Goal: Information Seeking & Learning: Learn about a topic

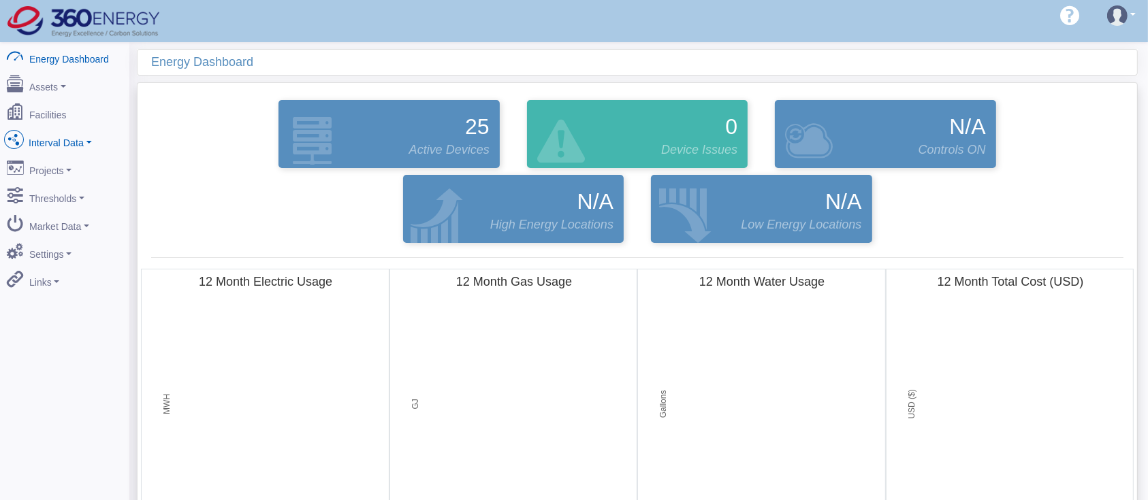
click at [46, 137] on link "Interval Data" at bounding box center [65, 140] width 132 height 29
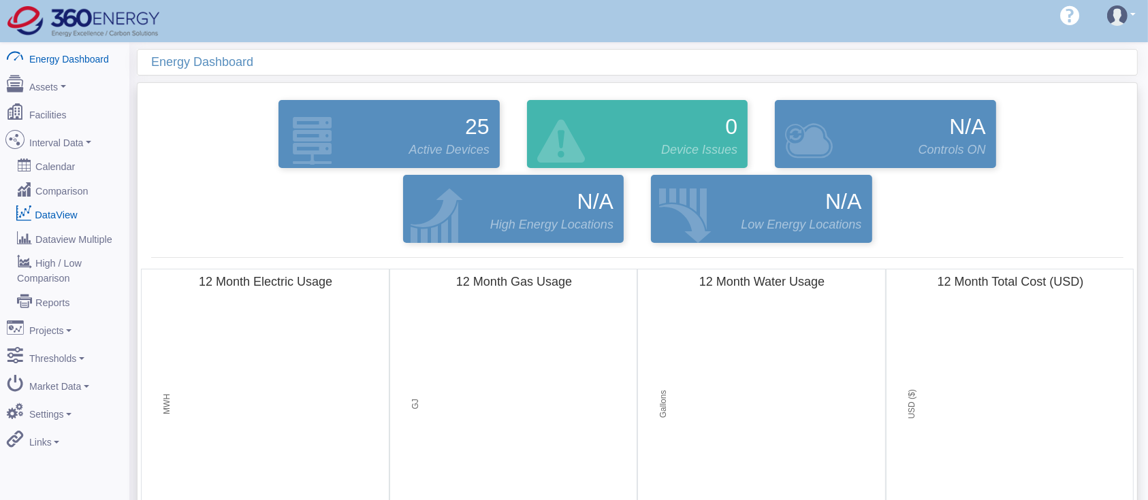
click at [46, 206] on link "DataView" at bounding box center [65, 214] width 132 height 25
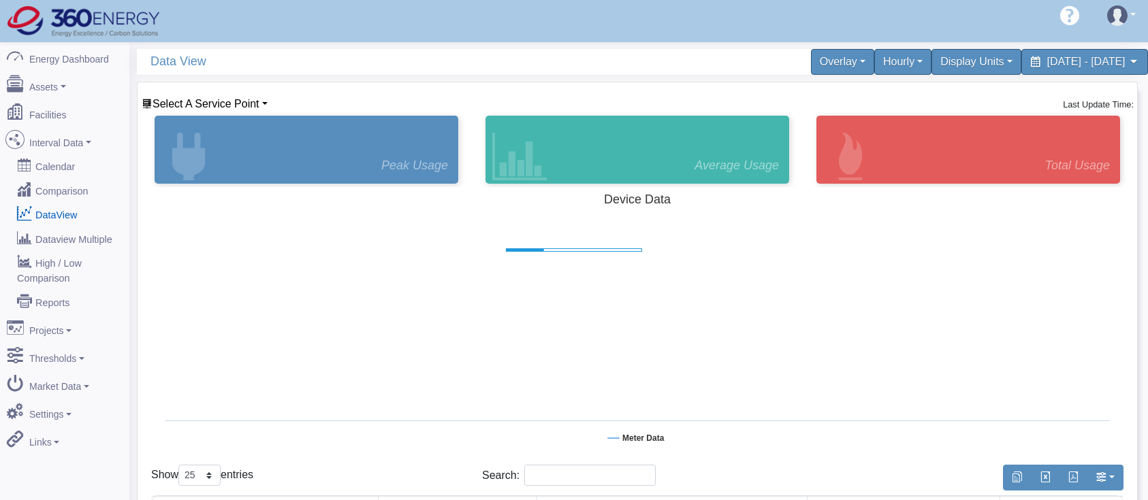
select select "25"
click at [204, 98] on span "Select A Service Point" at bounding box center [206, 104] width 107 height 12
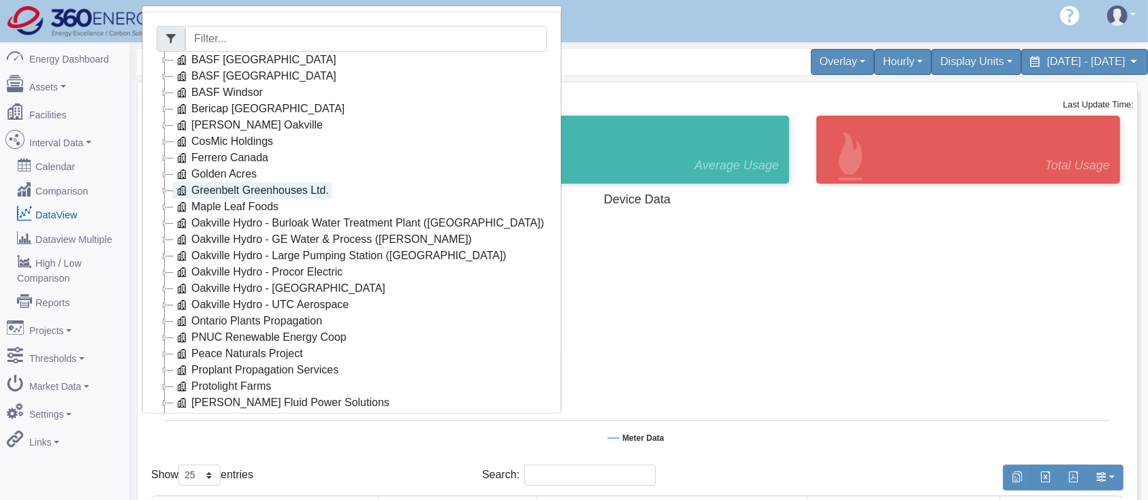
click at [214, 183] on link "Greenbelt Greenhouses Ltd." at bounding box center [252, 190] width 159 height 16
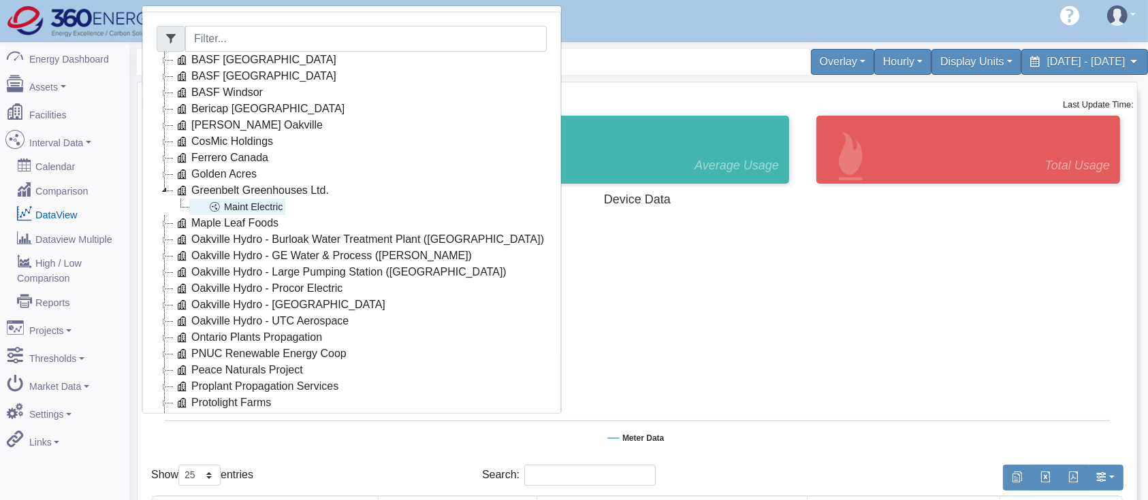
click at [236, 207] on link "Maint Electric" at bounding box center [237, 207] width 96 height 16
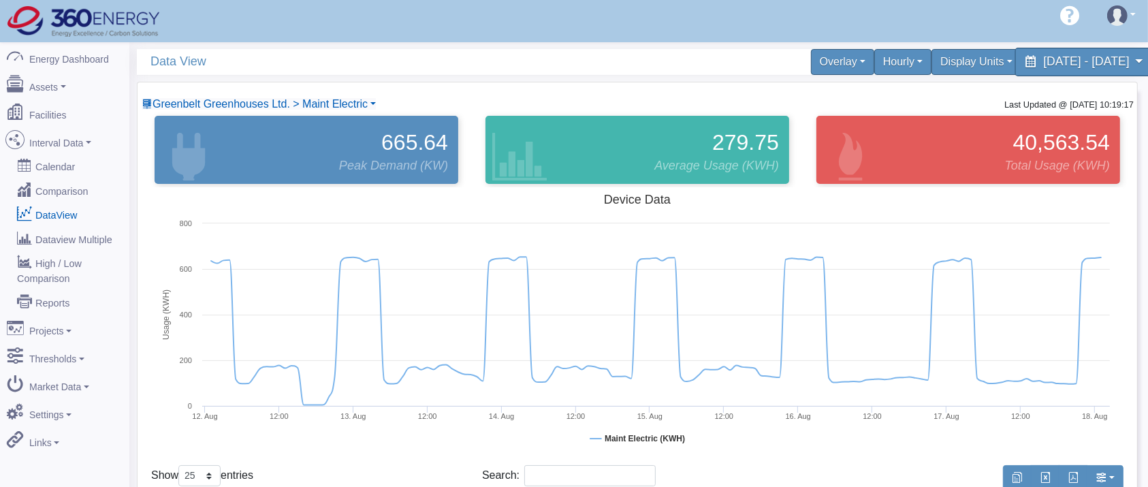
click at [1043, 56] on span "[DATE] - [DATE]" at bounding box center [1086, 61] width 86 height 13
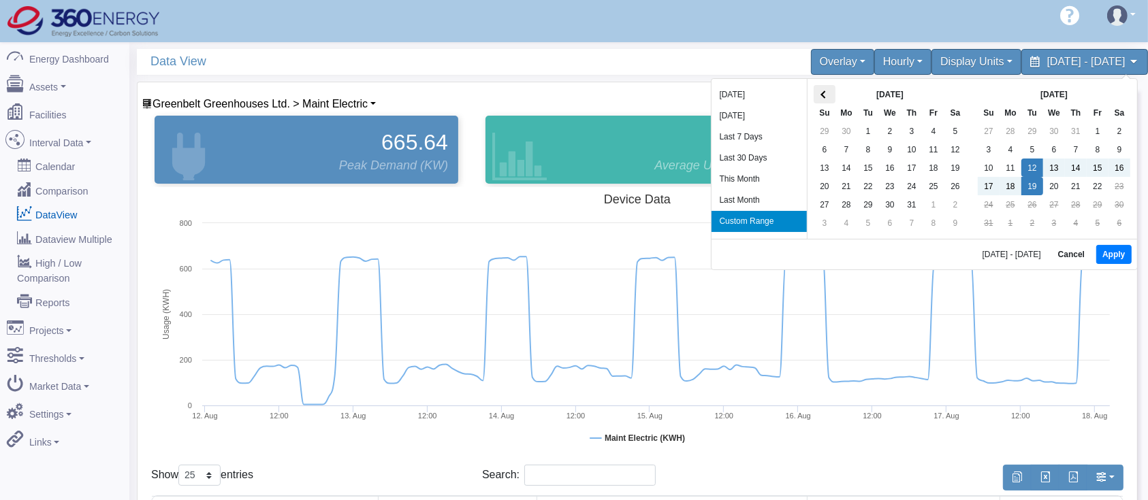
click at [834, 93] on th at bounding box center [825, 94] width 22 height 18
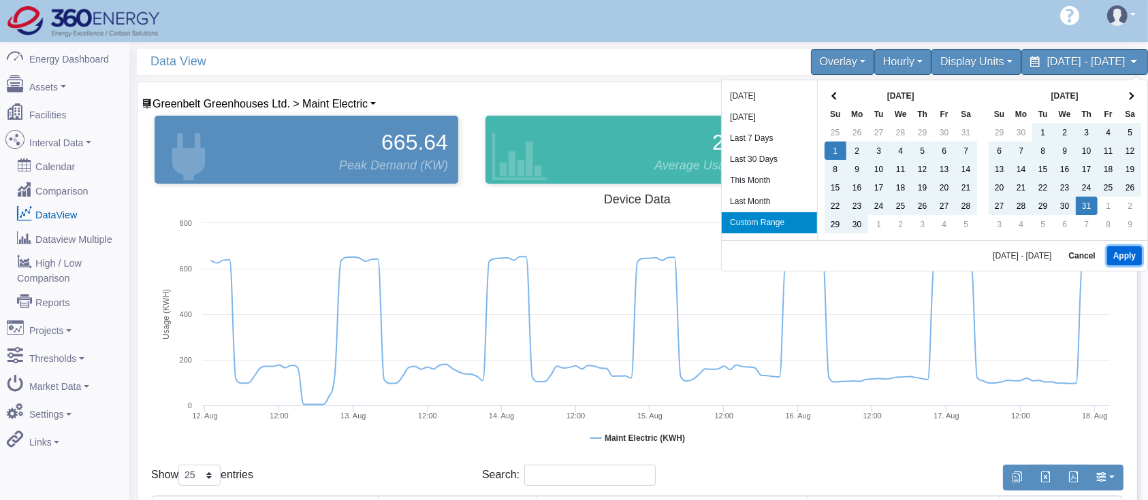
click at [1134, 260] on button "Apply" at bounding box center [1124, 255] width 35 height 19
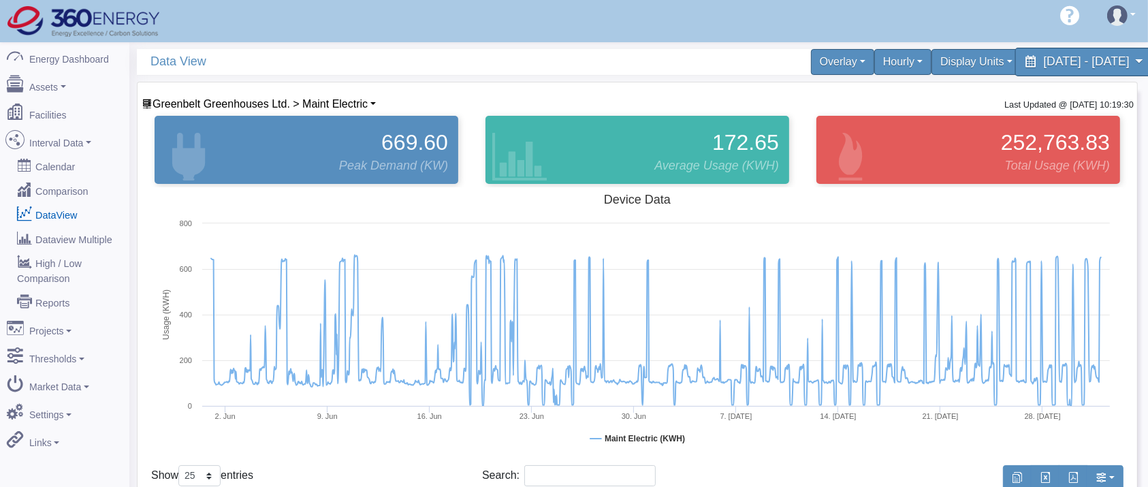
click at [1043, 63] on span "[DATE] - [DATE]" at bounding box center [1086, 61] width 86 height 13
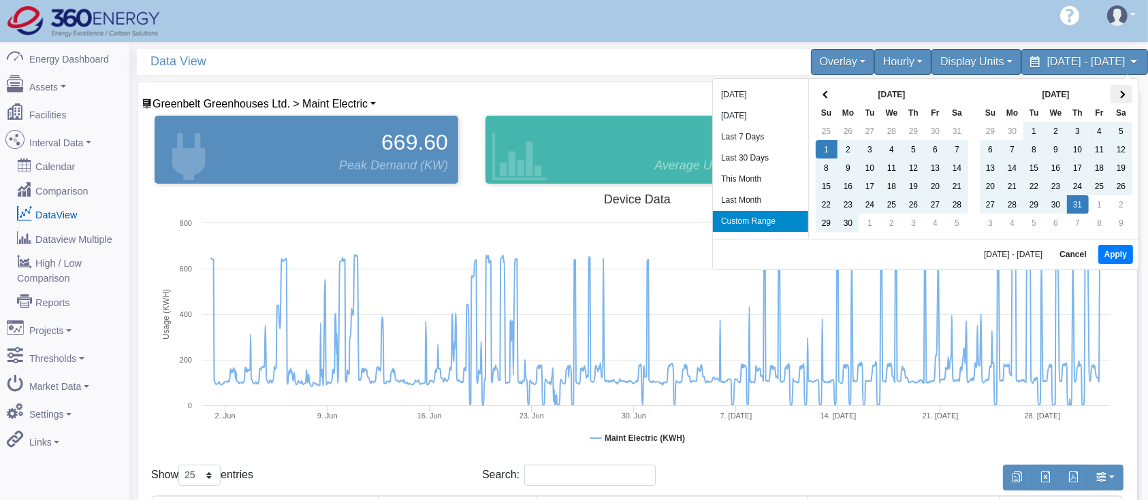
click at [1123, 94] on span at bounding box center [1120, 94] width 7 height 7
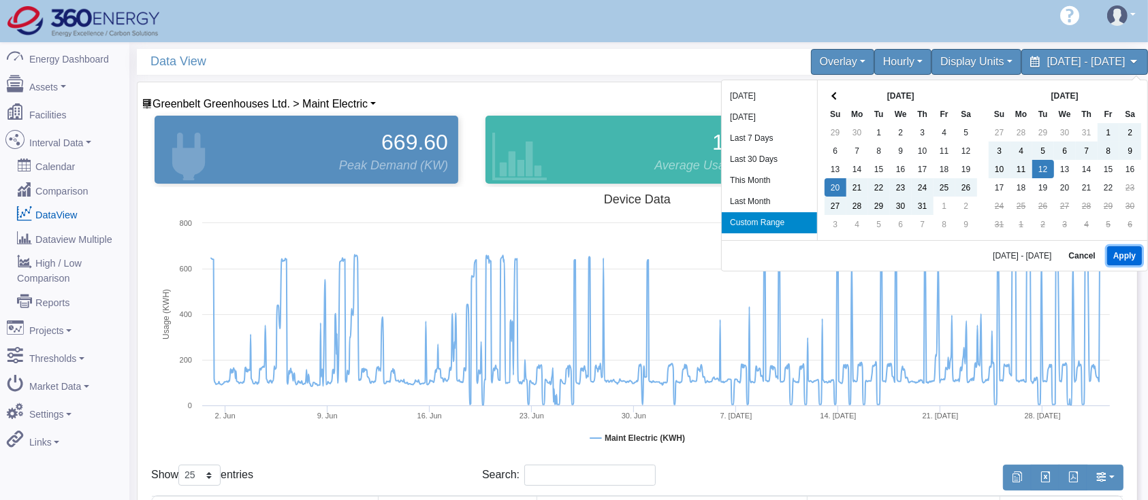
click at [1123, 252] on button "Apply" at bounding box center [1124, 255] width 35 height 19
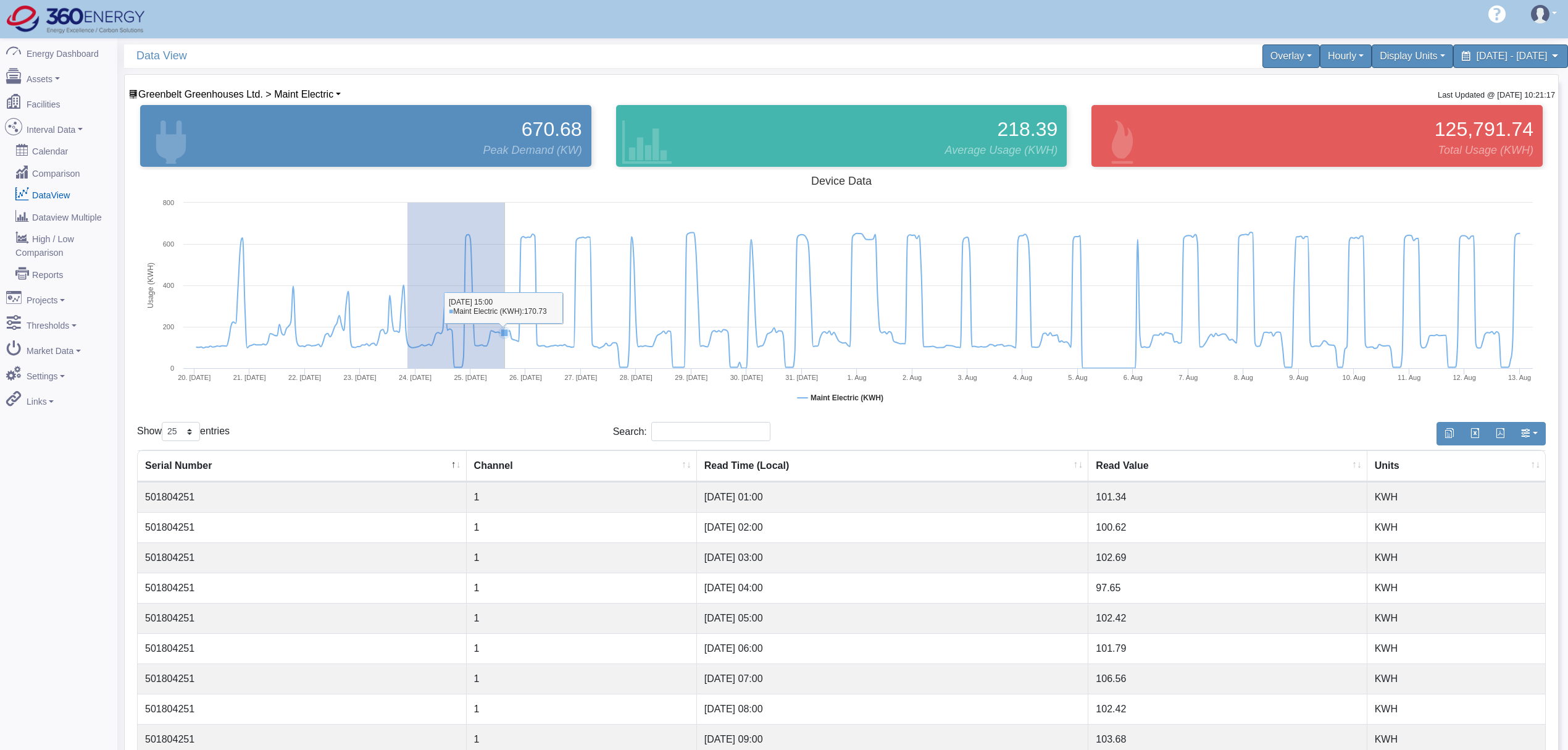
drag, startPoint x: 407, startPoint y: 282, endPoint x: 504, endPoint y: 287, distance: 97.1
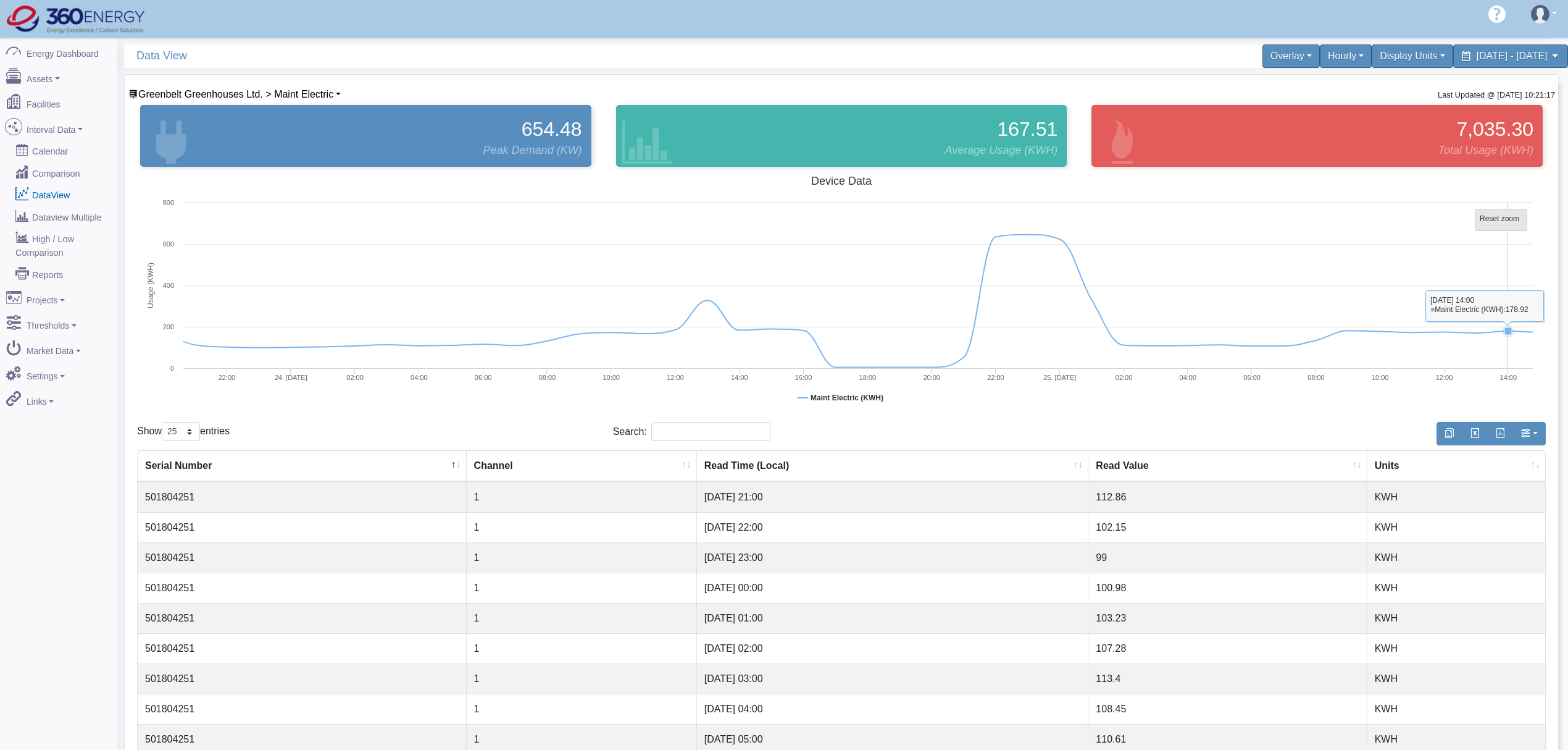
click at [1040, 221] on tspan "Reset zoom" at bounding box center [1500, 219] width 40 height 9
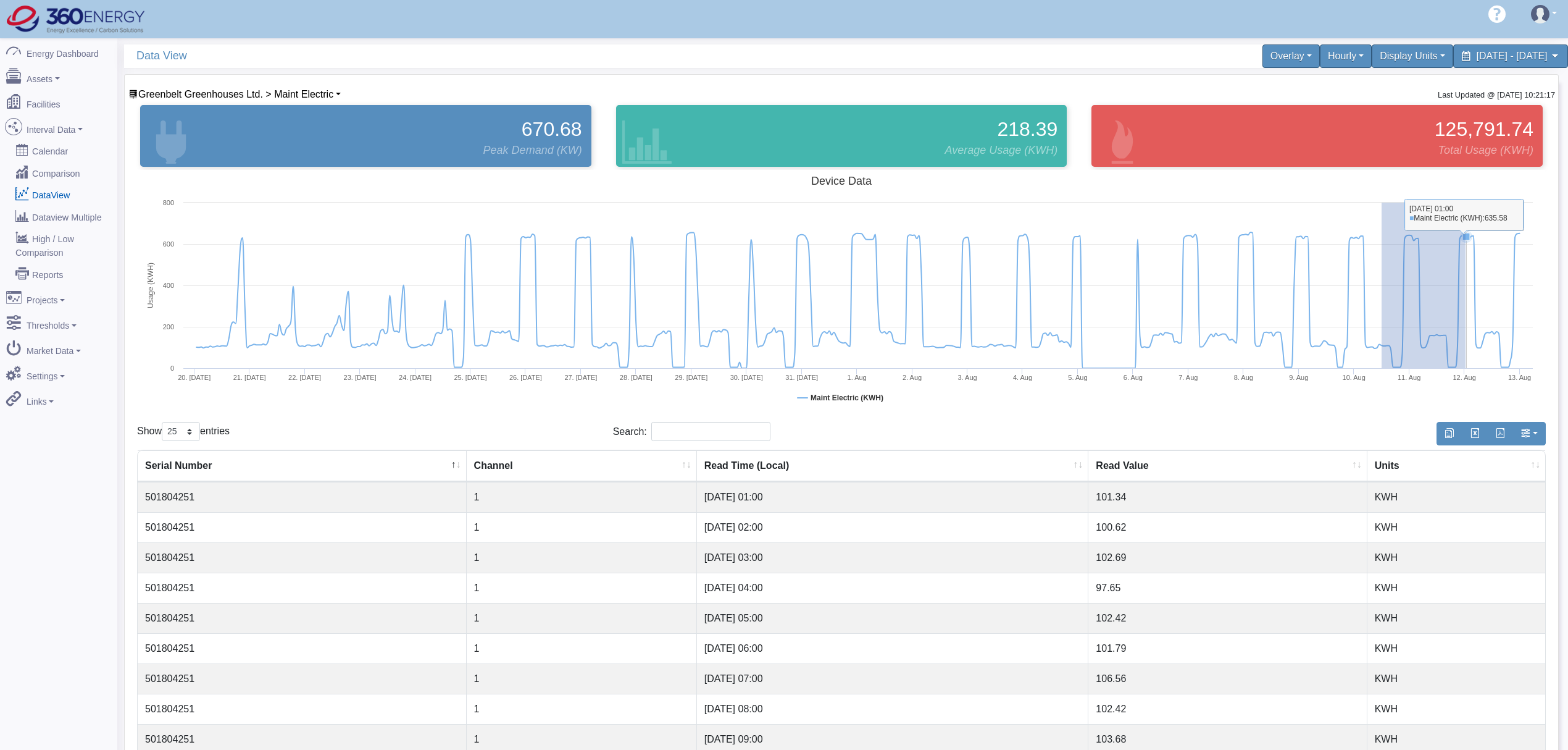
drag, startPoint x: 1382, startPoint y: 339, endPoint x: 1466, endPoint y: 366, distance: 88.2
click at [1040, 366] on icon "Created with Highcharts 8.0.4 Usage (KWH) Device Data Maint Electric (KWH) [DAT…" at bounding box center [841, 293] width 1408 height 247
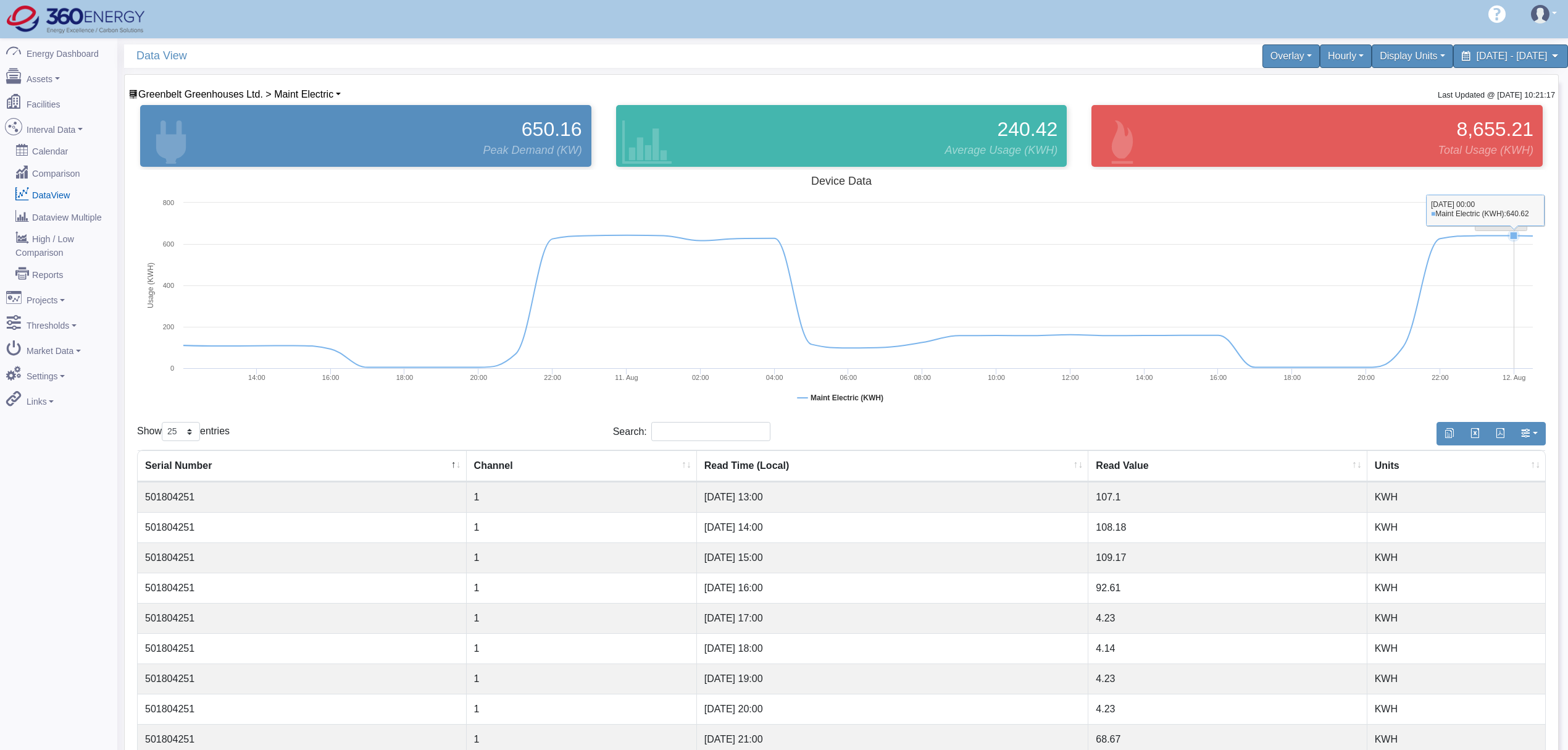
click at [1040, 220] on tspan "Reset zoom" at bounding box center [1500, 219] width 40 height 9
